Goal: Task Accomplishment & Management: Manage account settings

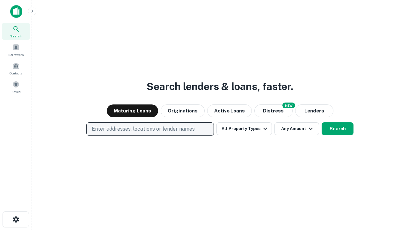
click at [150, 129] on p "Enter addresses, locations or lender names" at bounding box center [143, 129] width 103 height 8
type input "**********"
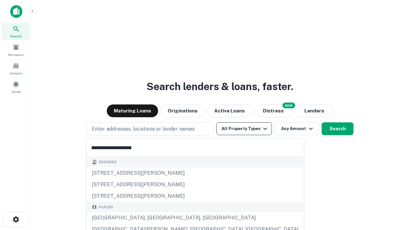
click at [152, 217] on div "Santa Monica, CA, USA" at bounding box center [195, 217] width 217 height 11
click at [244, 129] on button "All Property Types" at bounding box center [244, 128] width 55 height 13
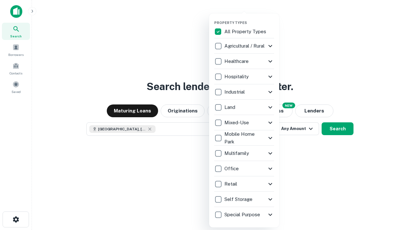
click at [249, 18] on button "button" at bounding box center [249, 18] width 70 height 0
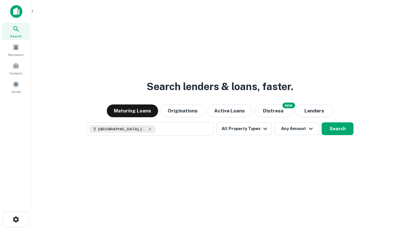
scroll to position [10, 0]
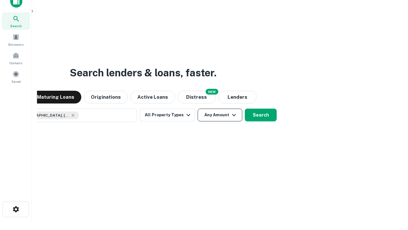
click at [198, 108] on button "Any Amount" at bounding box center [220, 114] width 45 height 13
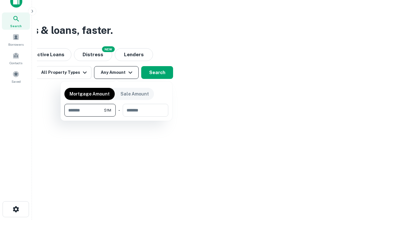
type input "*******"
click at [116, 116] on button "button" at bounding box center [116, 116] width 104 height 0
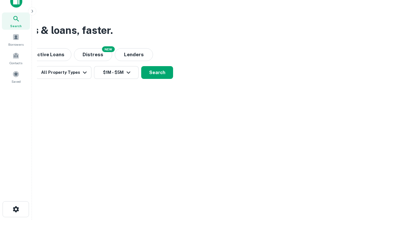
scroll to position [10, 0]
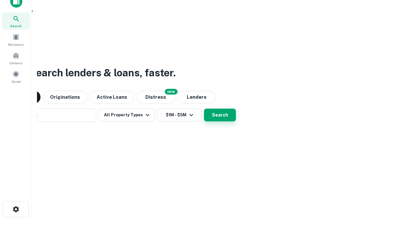
click at [204, 108] on button "Search" at bounding box center [220, 114] width 32 height 13
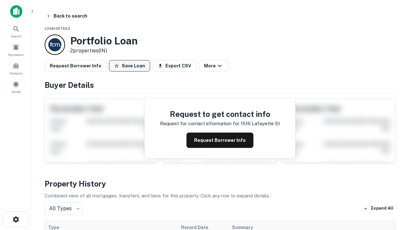
click at [129, 66] on button "Save Loan" at bounding box center [129, 65] width 41 height 11
